Goal: Check status: Check status

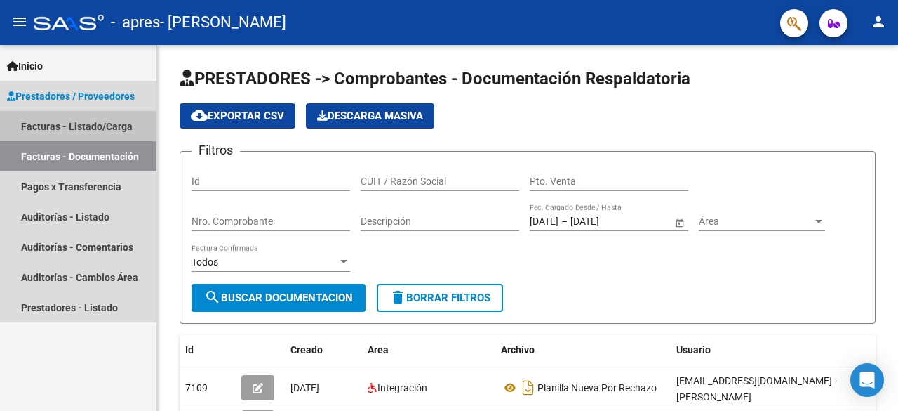
click at [91, 118] on link "Facturas - Listado/Carga" at bounding box center [78, 126] width 157 height 30
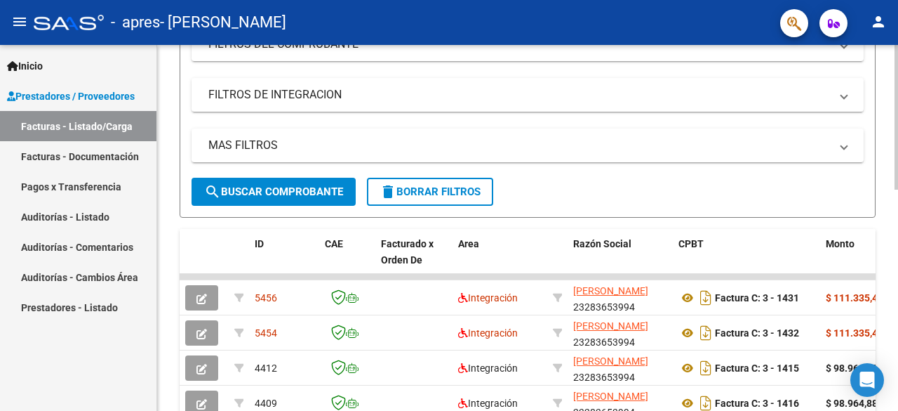
scroll to position [251, 0]
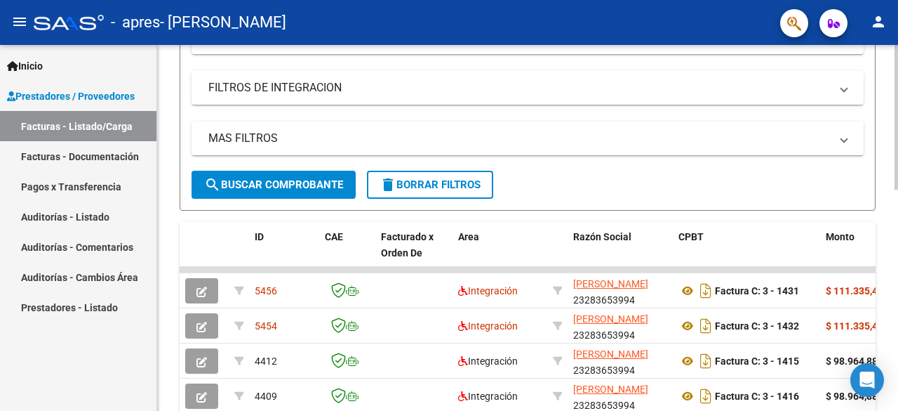
click at [898, 240] on div at bounding box center [897, 218] width 4 height 145
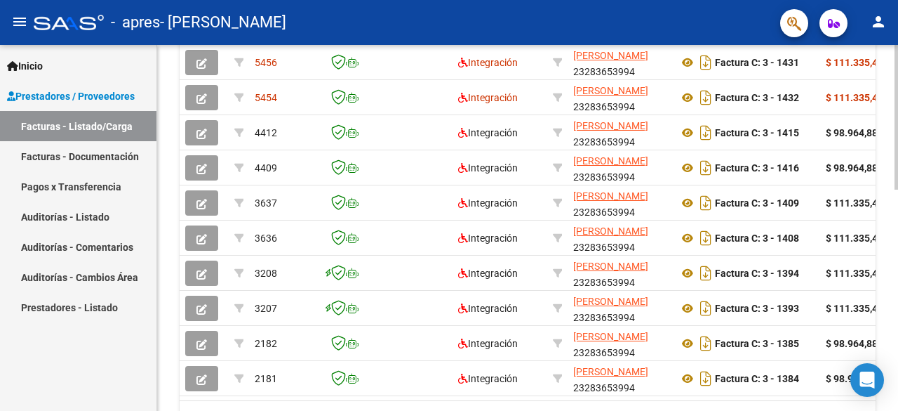
click at [898, 352] on div at bounding box center [897, 310] width 4 height 145
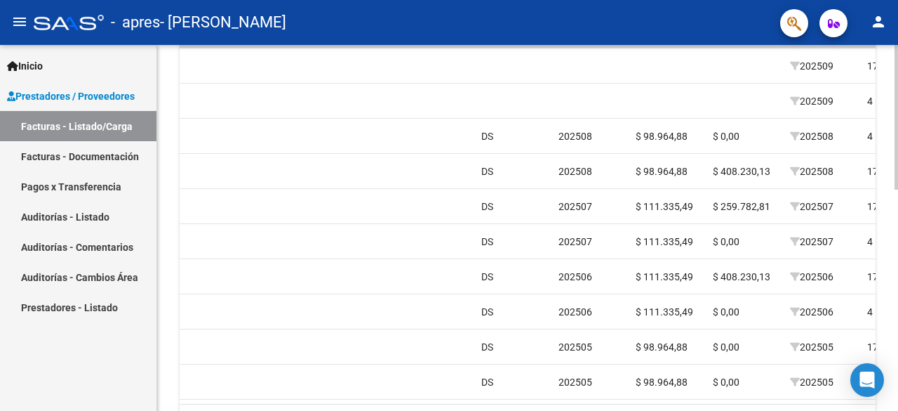
scroll to position [0, 1828]
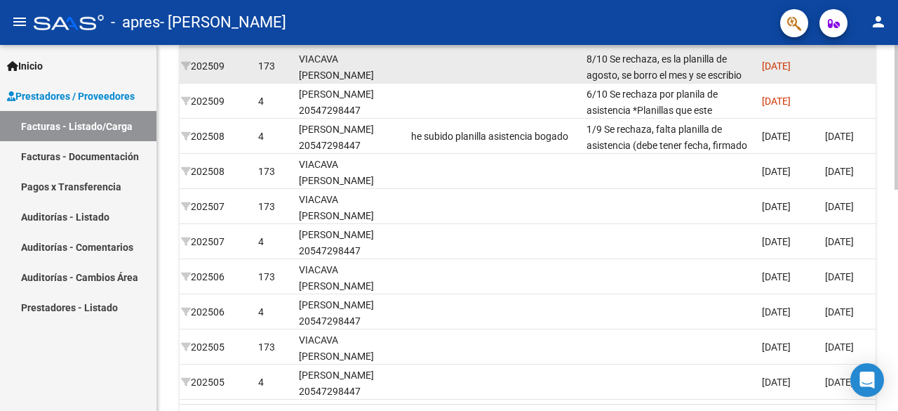
click at [643, 67] on div "8/10 Se rechaza, es la planilla de agosto, se borro el mes y se escribio arriba…" at bounding box center [669, 65] width 164 height 29
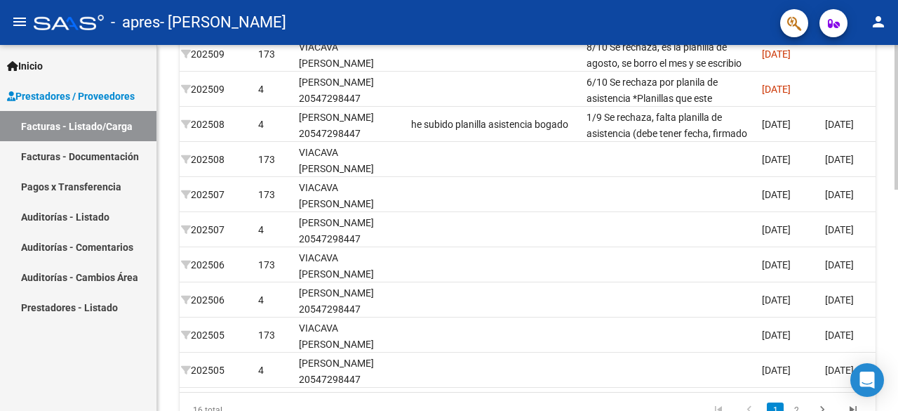
scroll to position [486, 0]
click at [898, 266] on div at bounding box center [897, 313] width 4 height 145
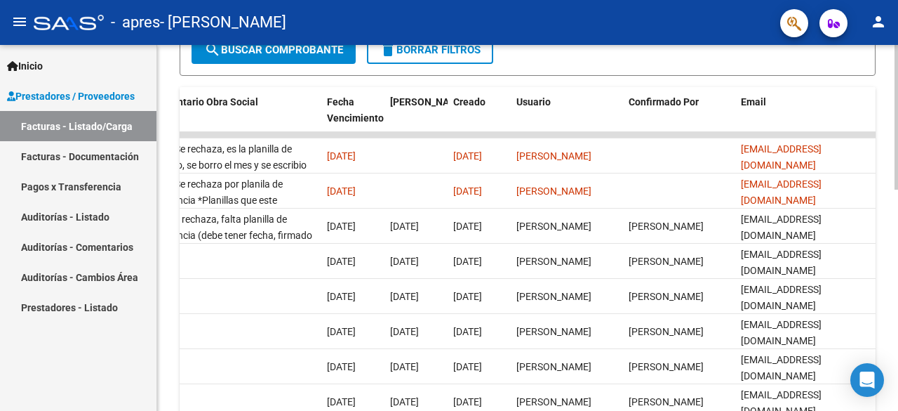
scroll to position [379, 0]
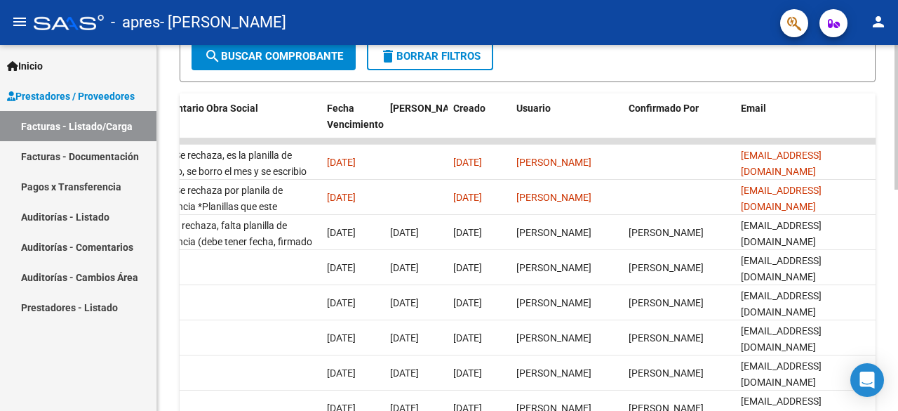
click at [898, 307] on div at bounding box center [897, 269] width 4 height 145
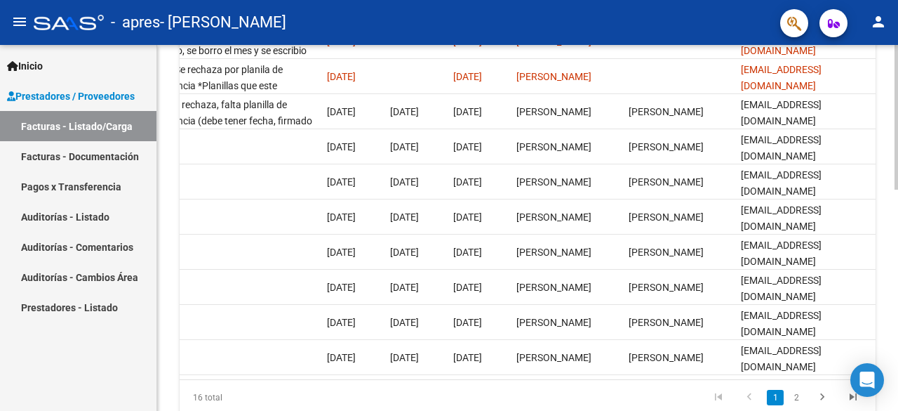
scroll to position [503, 0]
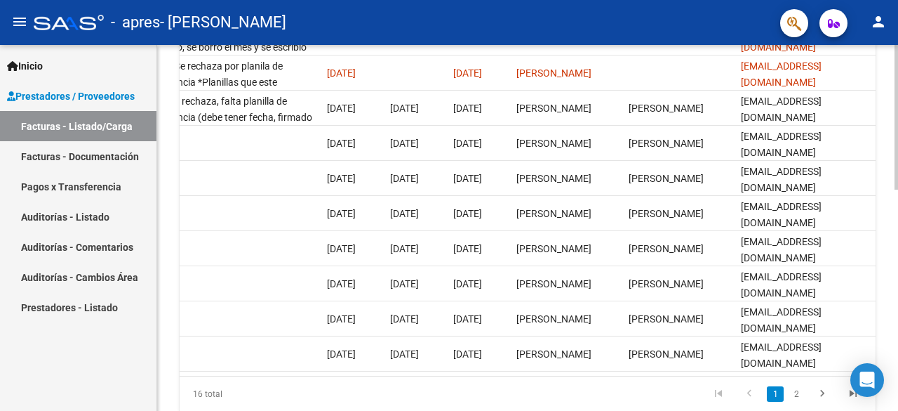
click at [897, 328] on div at bounding box center [897, 320] width 4 height 145
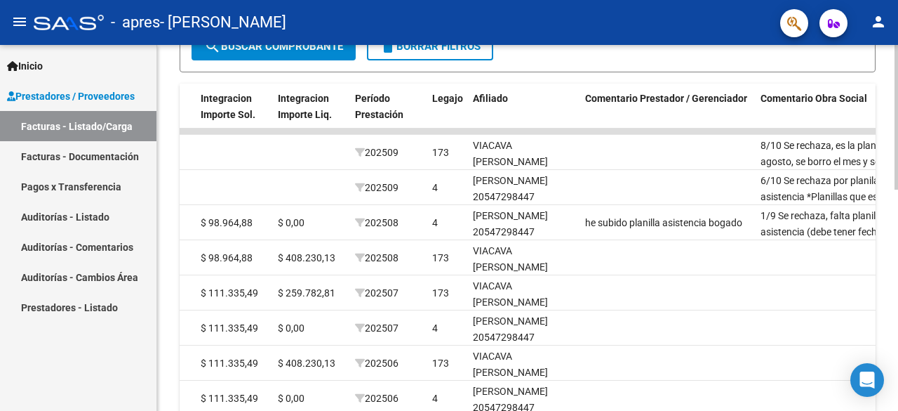
scroll to position [397, 0]
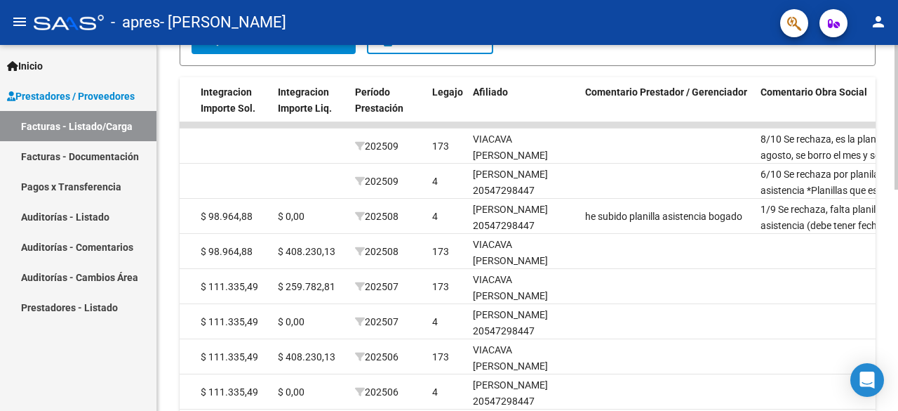
click at [898, 258] on div at bounding box center [897, 276] width 4 height 145
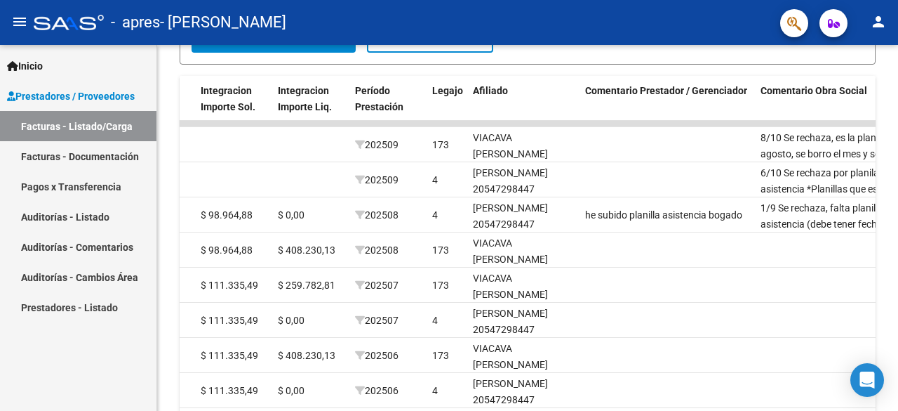
click at [70, 145] on link "Facturas - Documentación" at bounding box center [78, 156] width 157 height 30
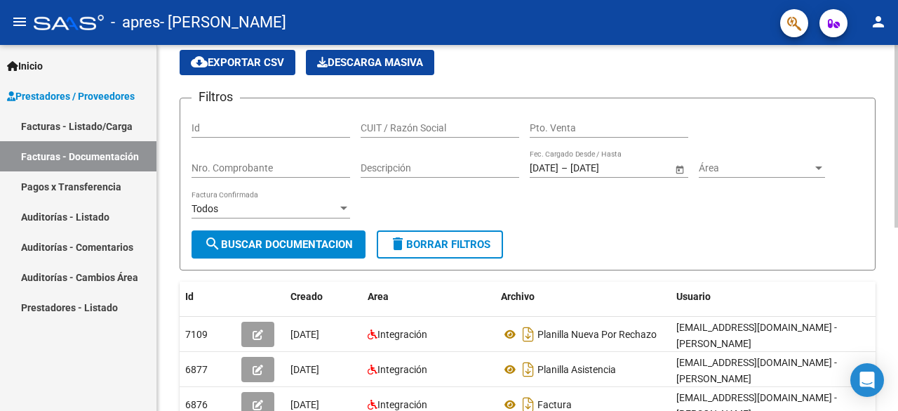
scroll to position [368, 0]
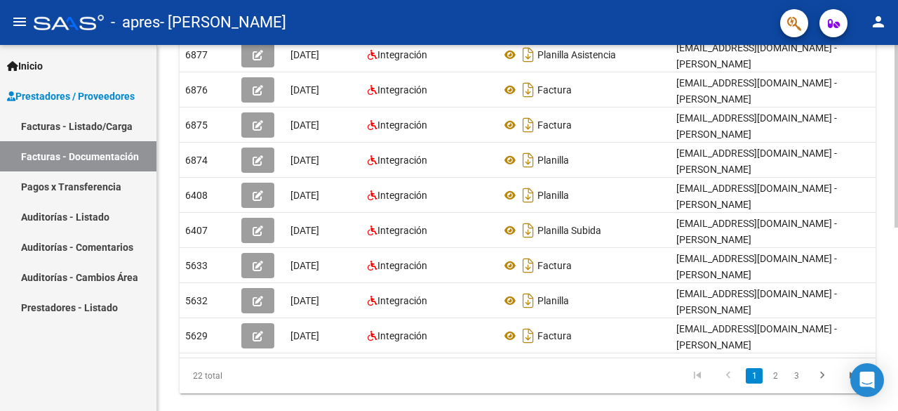
click at [884, 260] on div "PRESTADORES -> Comprobantes - Documentación Respaldatoria cloud_download Export…" at bounding box center [529, 57] width 745 height 761
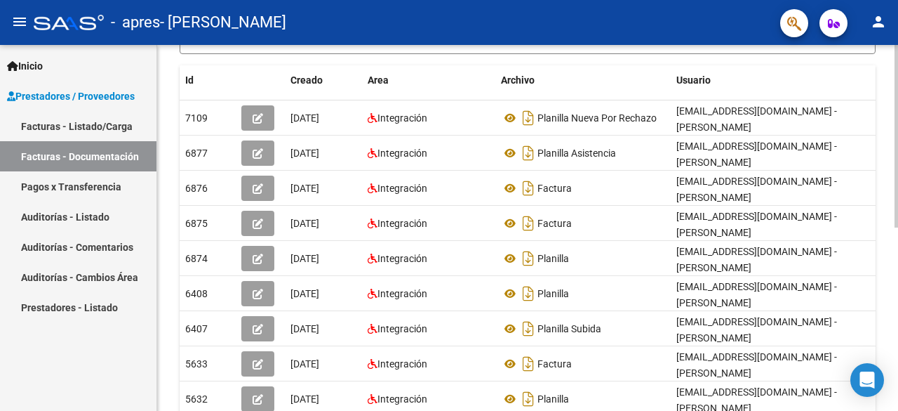
click at [895, 258] on div at bounding box center [897, 261] width 4 height 182
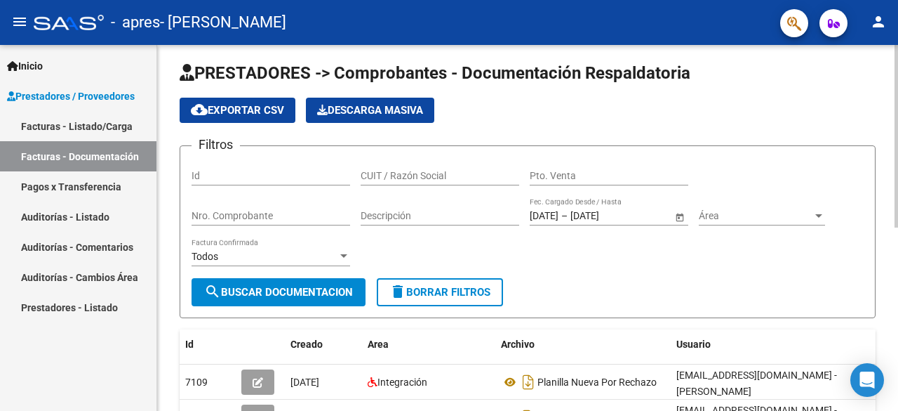
scroll to position [0, 0]
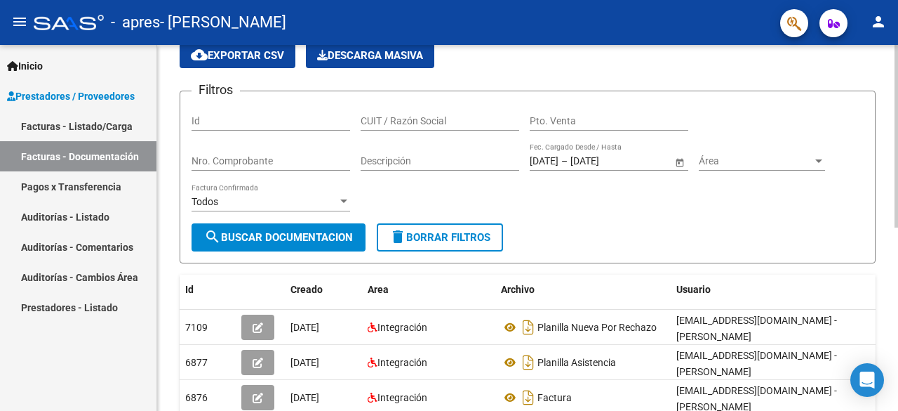
click at [898, 164] on div at bounding box center [897, 164] width 4 height 182
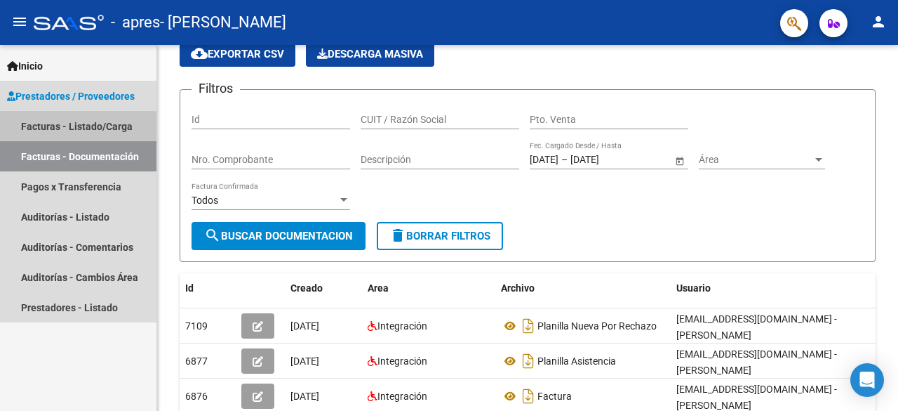
click at [75, 126] on link "Facturas - Listado/Carga" at bounding box center [78, 126] width 157 height 30
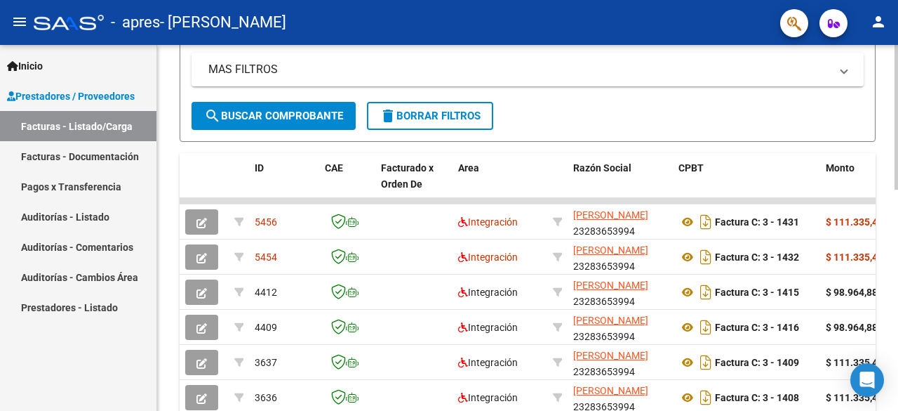
scroll to position [326, 0]
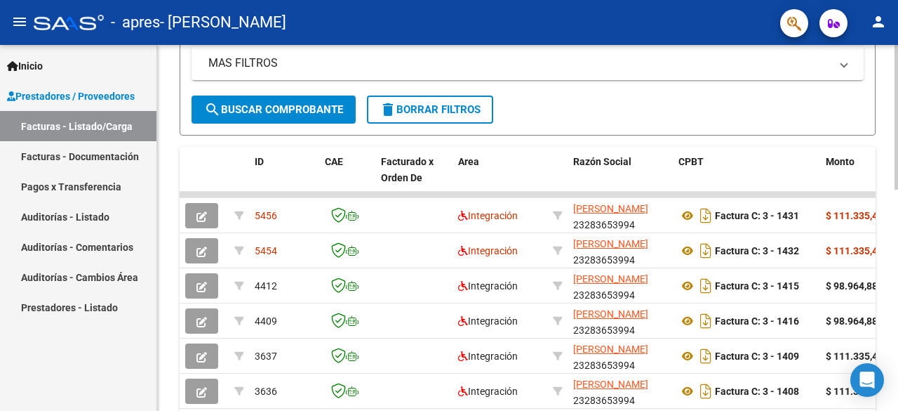
click at [898, 286] on div at bounding box center [897, 248] width 4 height 145
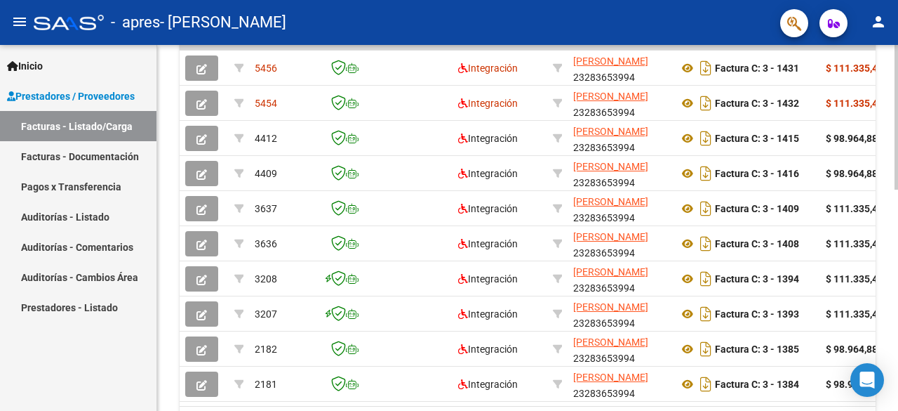
scroll to position [474, 0]
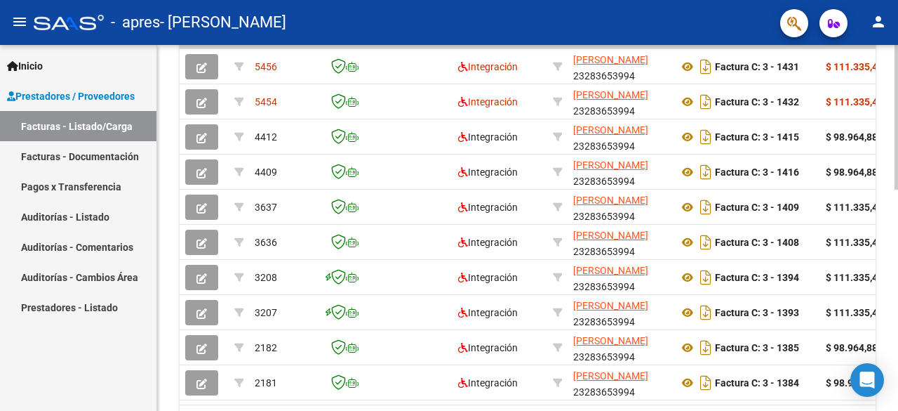
click at [897, 331] on div at bounding box center [897, 308] width 4 height 145
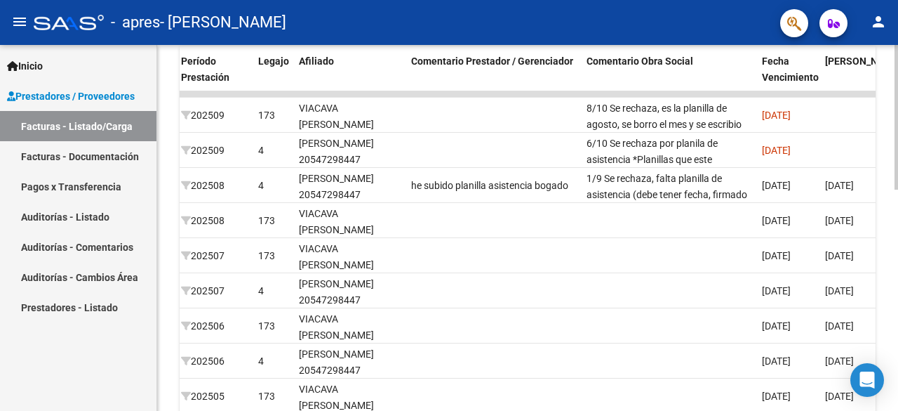
scroll to position [425, 0]
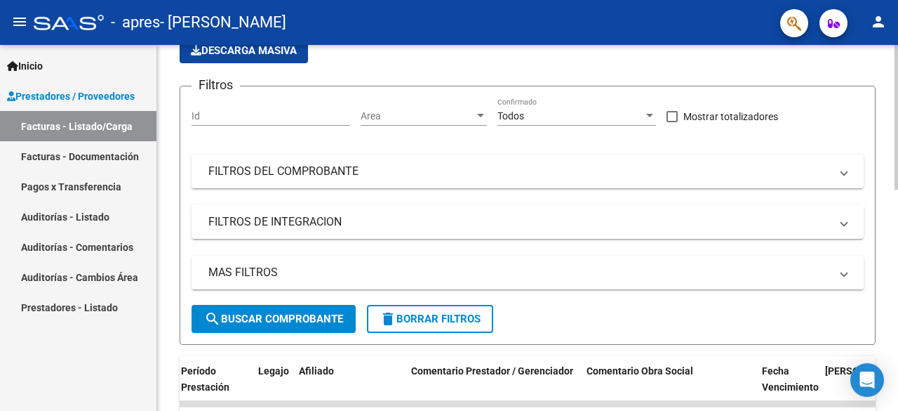
click at [896, 101] on div at bounding box center [897, 164] width 4 height 145
